Goal: Communication & Community: Answer question/provide support

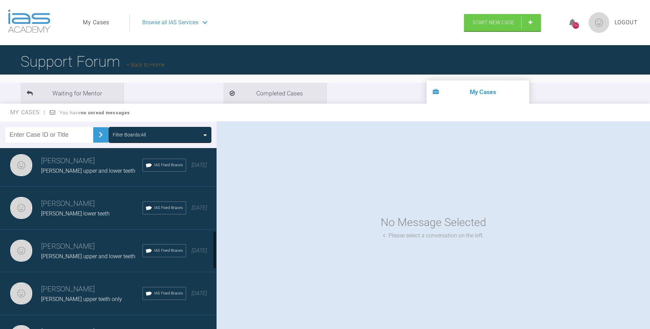
scroll to position [397, 0]
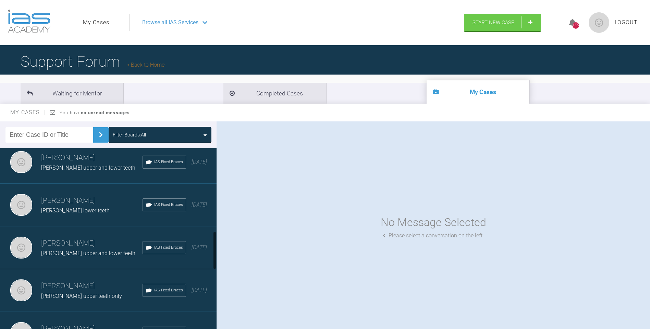
drag, startPoint x: 215, startPoint y: 166, endPoint x: 215, endPoint y: 249, distance: 82.9
click at [215, 249] on div at bounding box center [214, 250] width 2 height 38
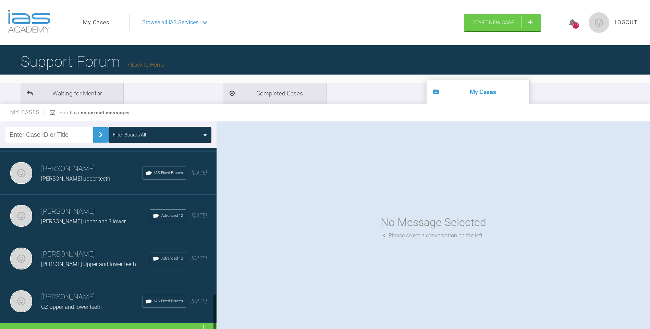
scroll to position [693, 0]
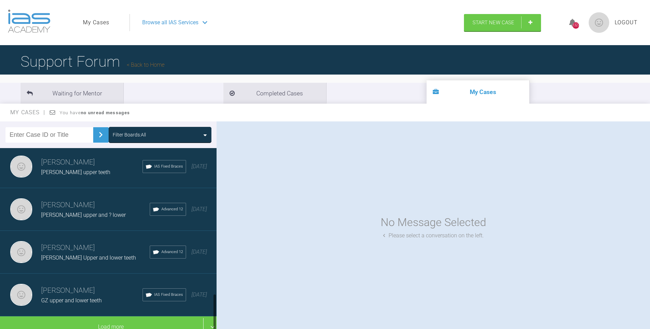
drag, startPoint x: 214, startPoint y: 246, endPoint x: 213, endPoint y: 323, distance: 77.4
click at [214, 323] on div at bounding box center [214, 313] width 2 height 38
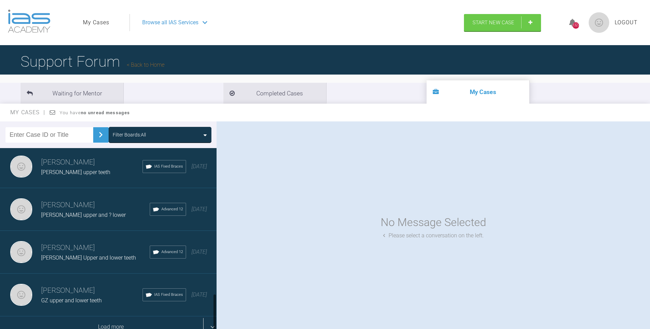
click at [145, 325] on div "Load more" at bounding box center [111, 327] width 222 height 21
click at [300, 266] on div "No Message Selected Please select a conversation on the left." at bounding box center [432, 227] width 433 height 211
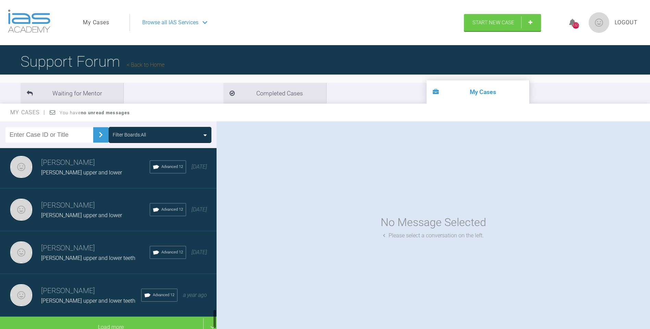
scroll to position [1549, 0]
drag, startPoint x: 216, startPoint y: 227, endPoint x: 220, endPoint y: 319, distance: 91.5
click at [221, 320] on div "Filter Boards: All [PERSON_NAME] [PERSON_NAME] upper and ? lower Advanced 12 [D…" at bounding box center [325, 232] width 650 height 221
click at [105, 254] on div "[PERSON_NAME] upper and lower teeth" at bounding box center [95, 258] width 109 height 9
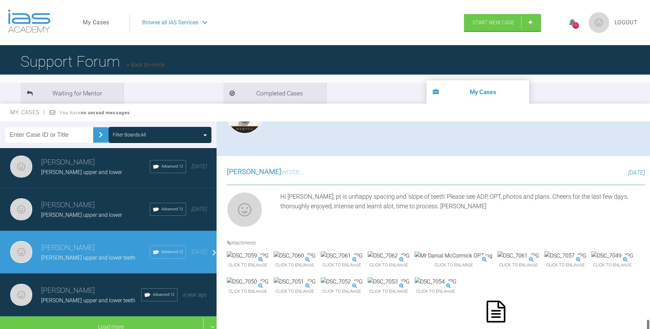
drag, startPoint x: 648, startPoint y: 127, endPoint x: 627, endPoint y: 326, distance: 200.4
click at [635, 329] on html "My Cases Logout Browse all IAS Services Start New Case 1327 Logout Support Foru…" at bounding box center [325, 200] width 650 height 401
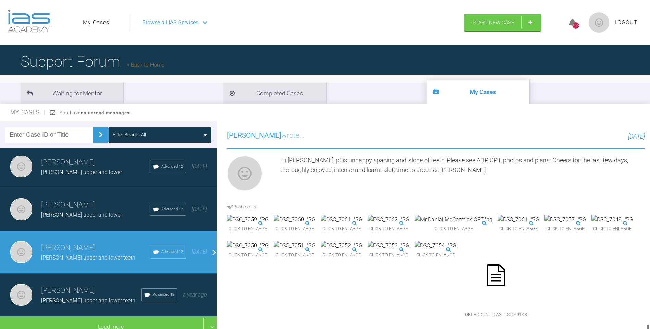
scroll to position [3687, 0]
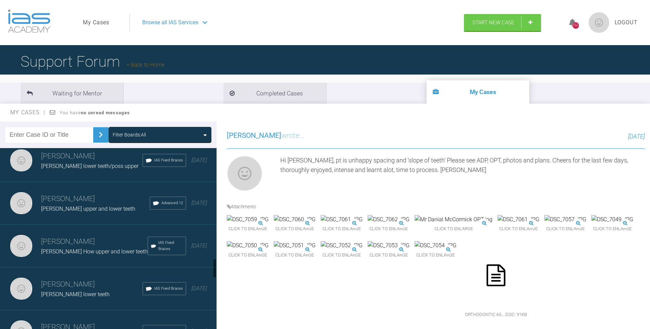
drag, startPoint x: 215, startPoint y: 319, endPoint x: 284, endPoint y: 221, distance: 120.0
click at [216, 265] on div at bounding box center [214, 269] width 2 height 20
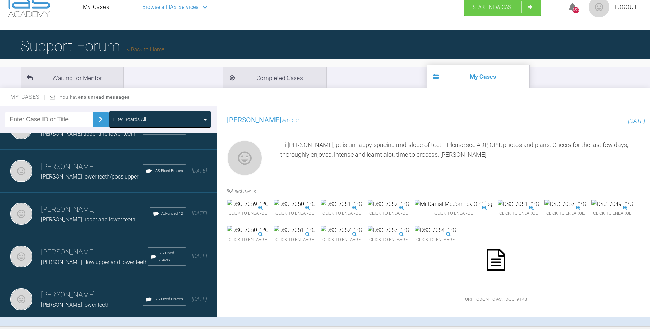
scroll to position [0, 0]
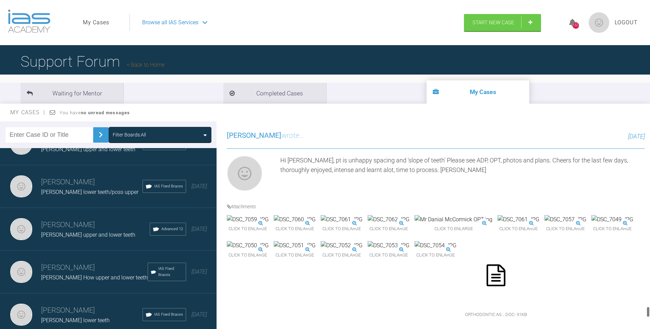
drag, startPoint x: 647, startPoint y: 322, endPoint x: 649, endPoint y: 312, distance: 10.0
click at [649, 312] on div at bounding box center [648, 312] width 2 height 11
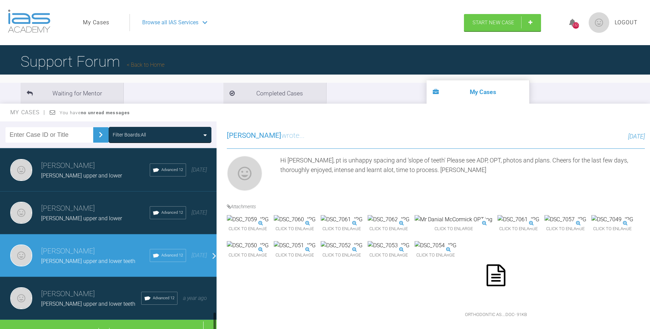
drag, startPoint x: 215, startPoint y: 265, endPoint x: 209, endPoint y: 315, distance: 50.8
click at [214, 319] on div at bounding box center [214, 322] width 2 height 20
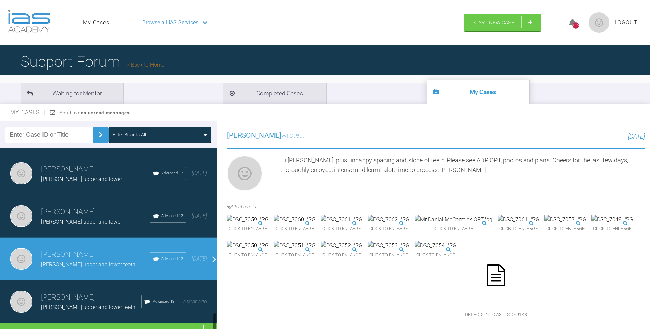
scroll to position [1549, 0]
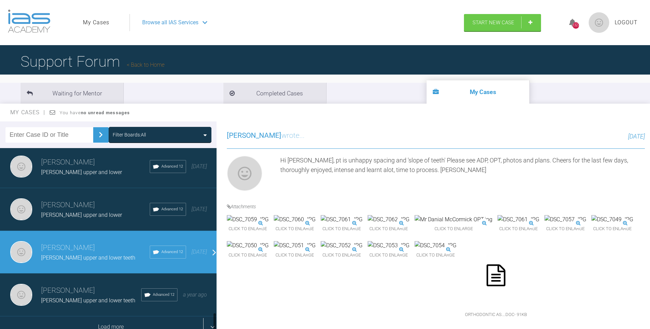
drag, startPoint x: 214, startPoint y: 319, endPoint x: 209, endPoint y: 327, distance: 9.6
click at [214, 329] on div at bounding box center [214, 323] width 2 height 20
click at [113, 320] on div "Load more" at bounding box center [111, 327] width 222 height 21
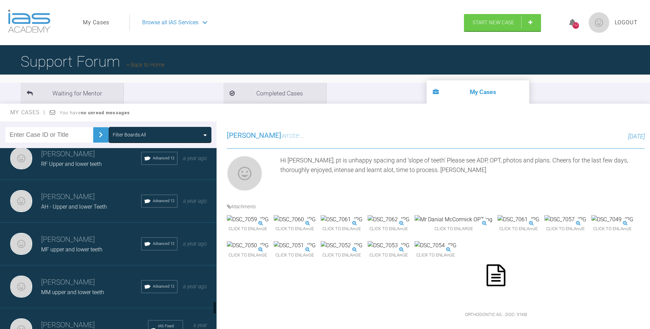
drag, startPoint x: 214, startPoint y: 263, endPoint x: 214, endPoint y: 303, distance: 40.4
click at [214, 305] on div at bounding box center [214, 308] width 2 height 13
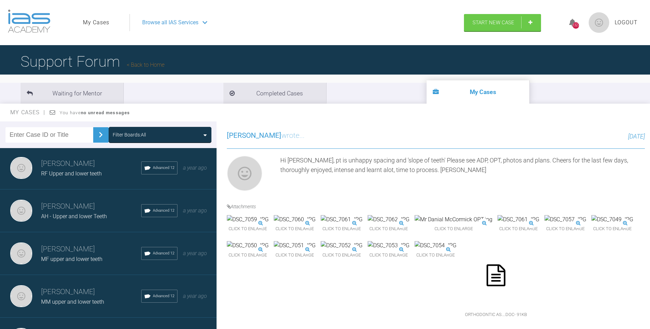
click at [98, 246] on h3 "[PERSON_NAME]" at bounding box center [91, 250] width 100 height 12
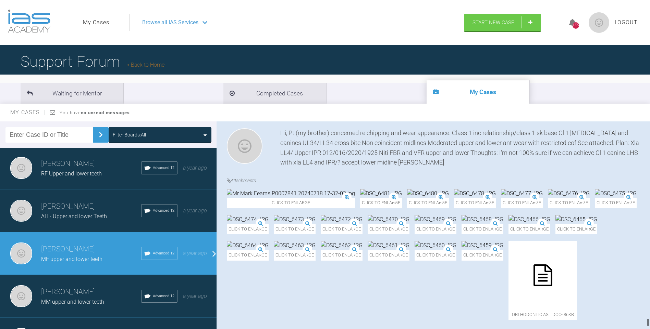
scroll to position [5843, 0]
drag, startPoint x: 649, startPoint y: 242, endPoint x: 648, endPoint y: 323, distance: 80.8
click at [648, 323] on div at bounding box center [648, 324] width 2 height 9
click at [594, 189] on img at bounding box center [615, 193] width 42 height 9
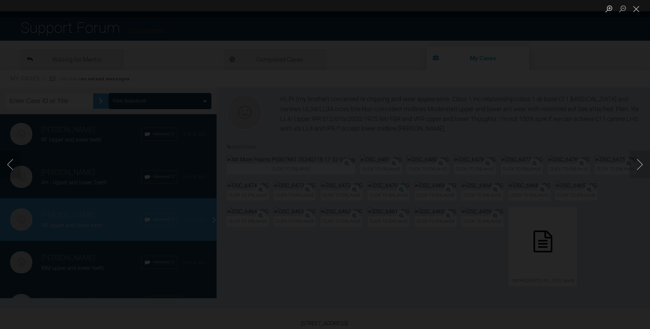
scroll to position [34, 0]
click at [639, 8] on button "Close lightbox" at bounding box center [636, 9] width 14 height 12
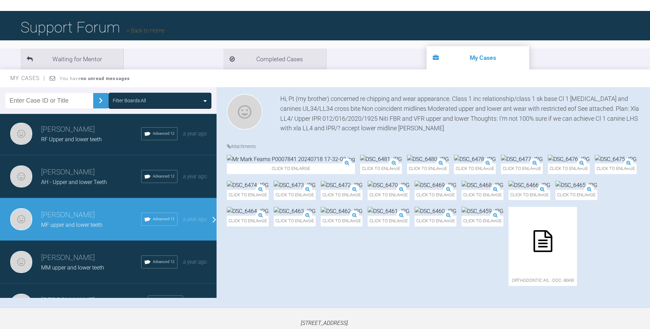
click at [367, 190] on img at bounding box center [388, 185] width 42 height 9
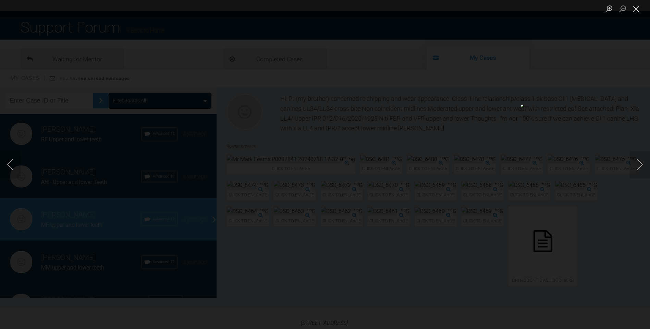
click at [634, 7] on button "Close lightbox" at bounding box center [636, 9] width 14 height 12
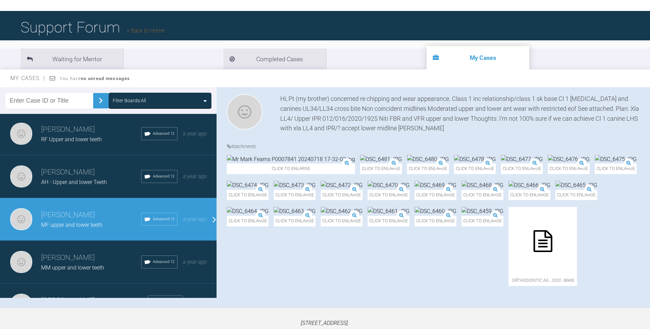
click at [565, 190] on img at bounding box center [576, 185] width 42 height 9
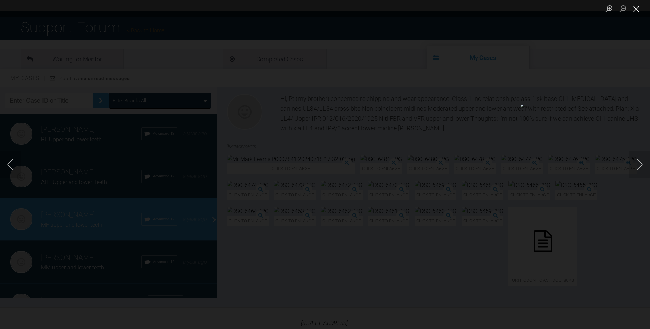
click at [634, 8] on button "Close lightbox" at bounding box center [636, 9] width 14 height 12
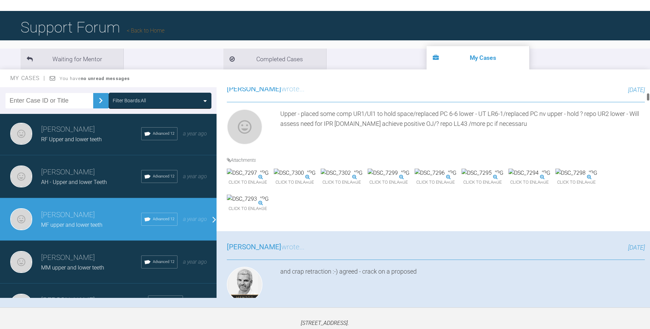
scroll to position [200, 0]
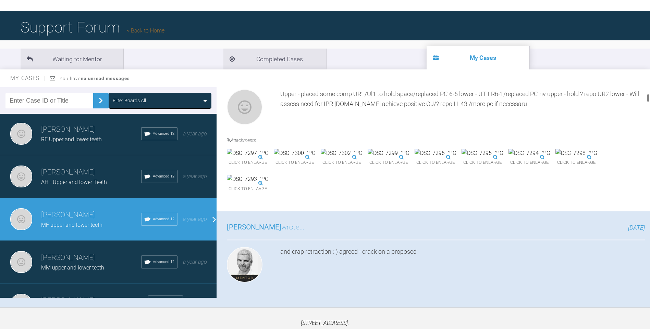
drag, startPoint x: 648, startPoint y: 290, endPoint x: 647, endPoint y: 99, distance: 191.4
click at [647, 99] on div at bounding box center [648, 98] width 2 height 9
click at [362, 158] on img at bounding box center [342, 153] width 42 height 9
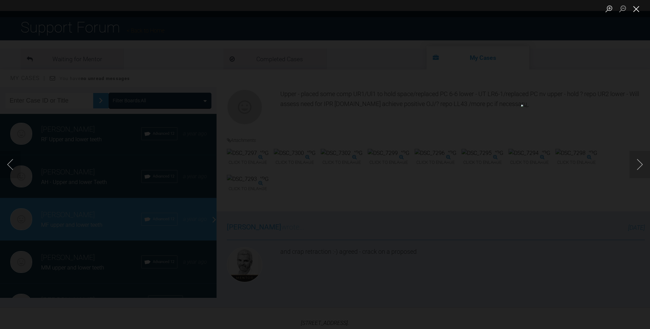
click at [639, 9] on button "Close lightbox" at bounding box center [636, 9] width 14 height 12
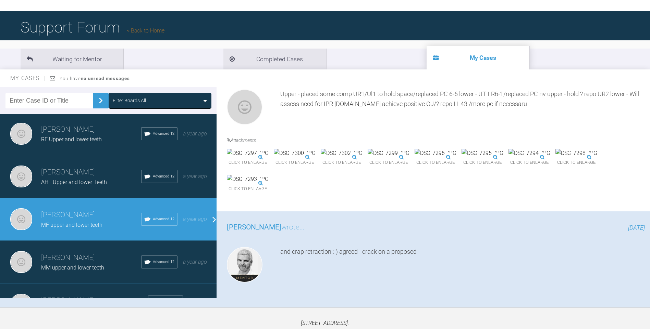
click at [268, 184] on img at bounding box center [248, 179] width 42 height 9
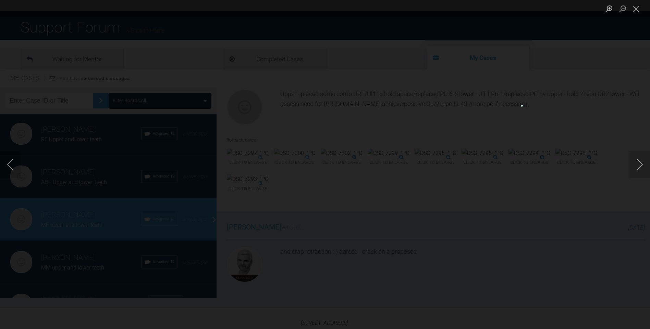
drag, startPoint x: 637, startPoint y: 9, endPoint x: 631, endPoint y: 92, distance: 83.4
click at [630, 75] on div "Lightbox" at bounding box center [325, 164] width 650 height 329
click at [636, 8] on button "Close lightbox" at bounding box center [636, 9] width 14 height 12
